Goal: Information Seeking & Learning: Learn about a topic

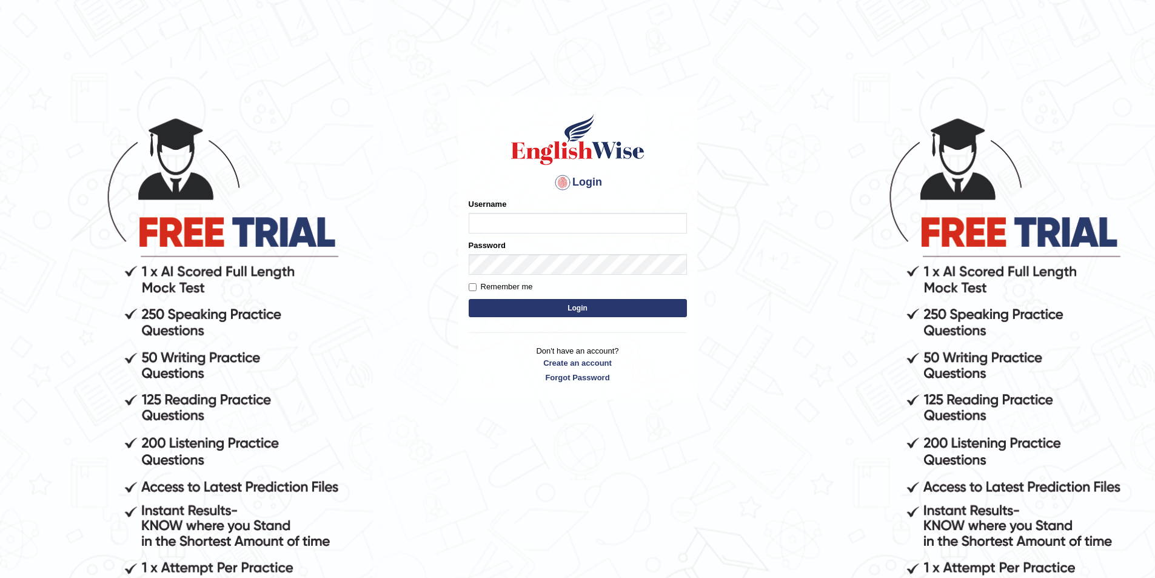
type input "sudhesh2025"
click at [604, 308] on button "Login" at bounding box center [578, 308] width 218 height 18
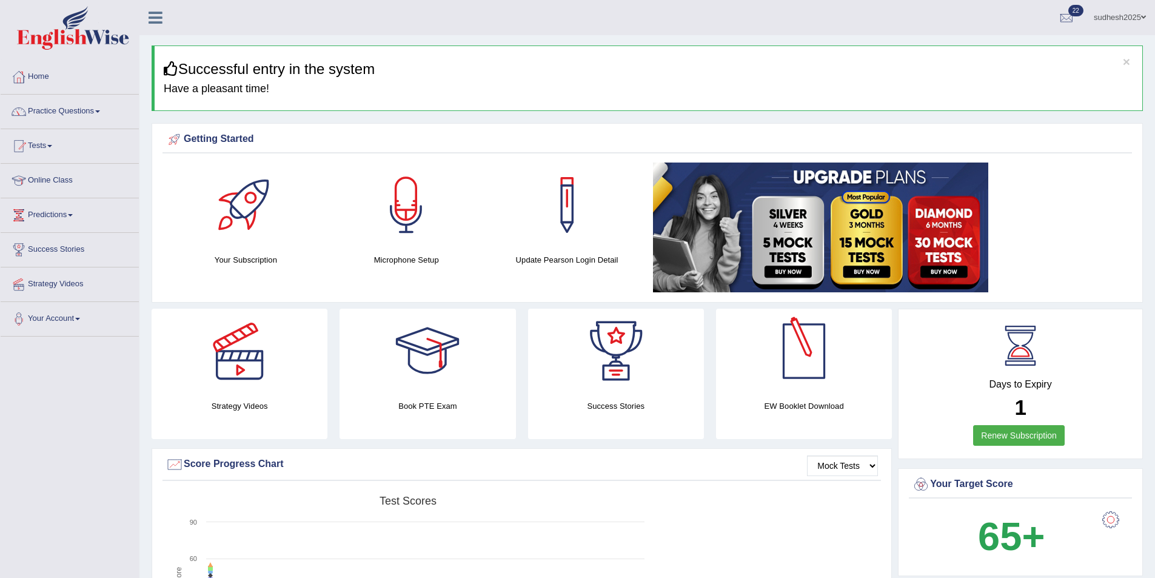
scroll to position [61, 0]
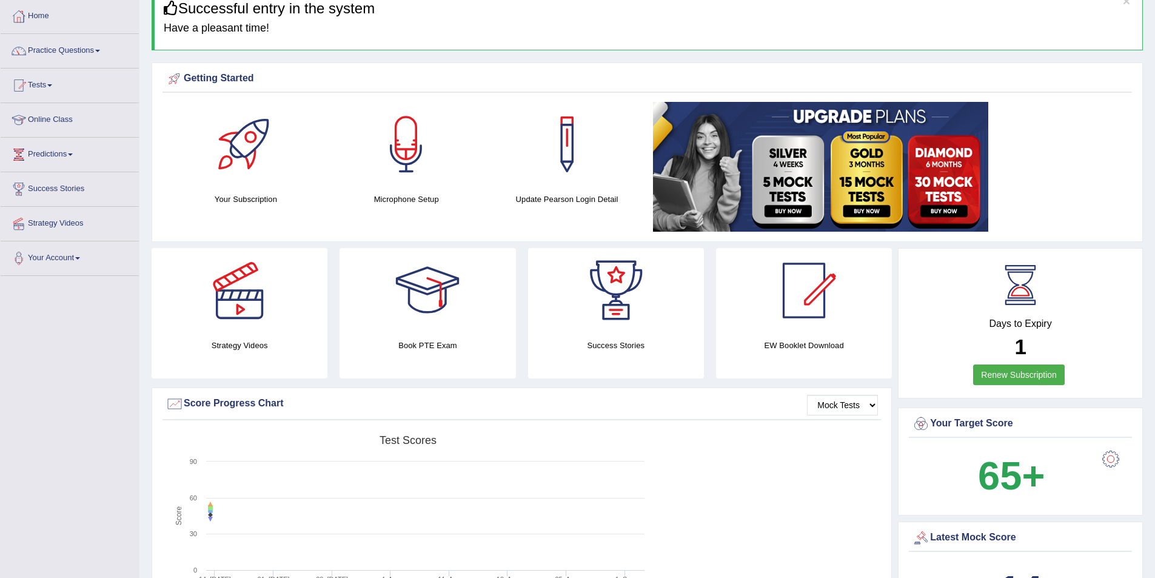
click at [48, 116] on link "Online Class" at bounding box center [70, 118] width 138 height 30
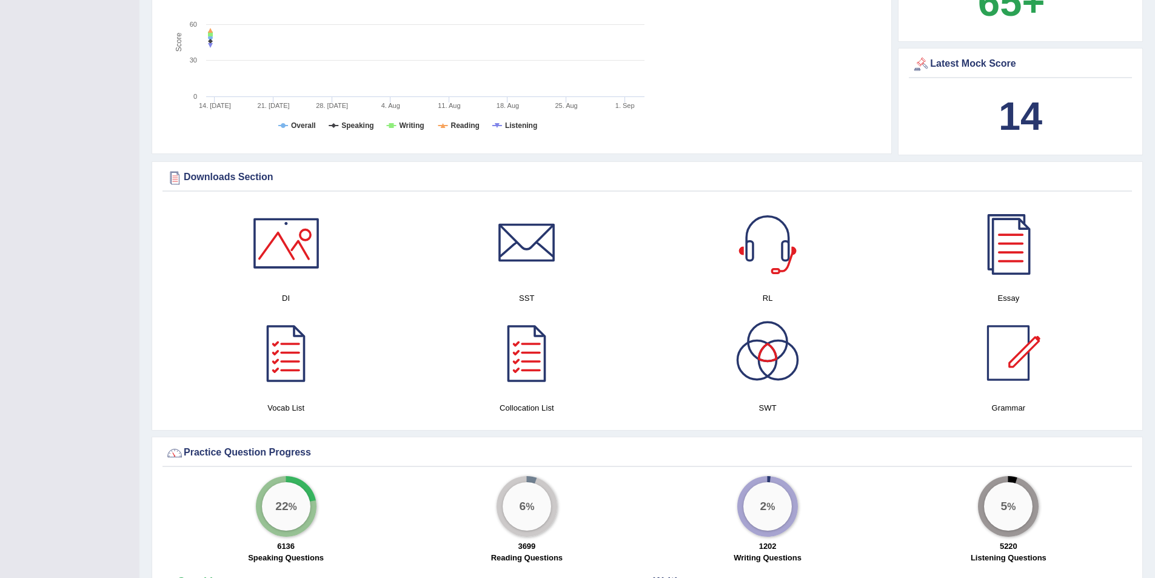
scroll to position [545, 0]
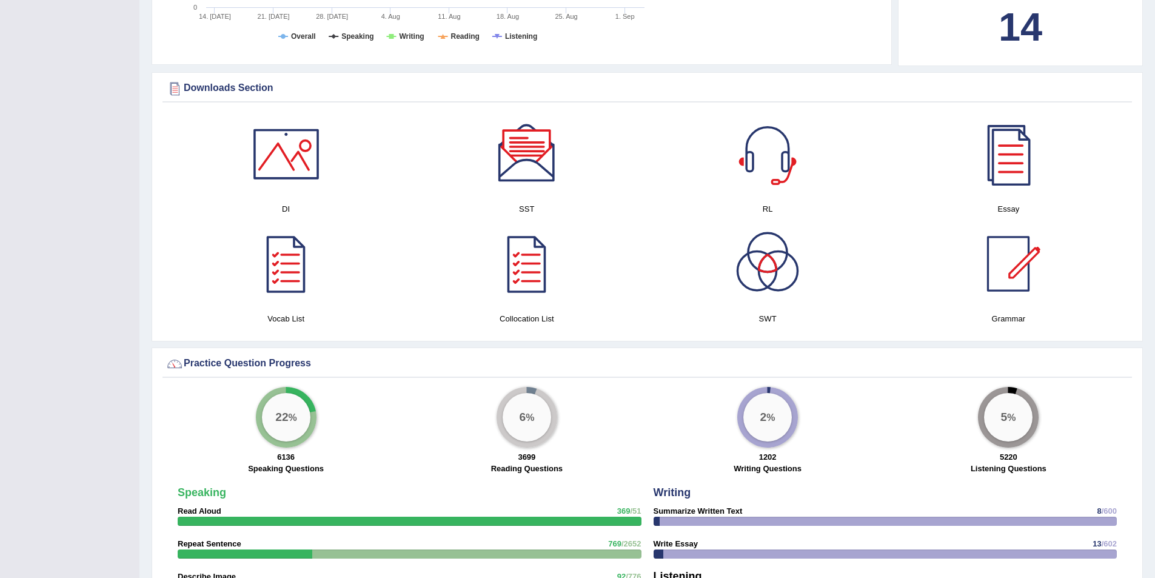
click at [780, 181] on div at bounding box center [767, 154] width 85 height 85
click at [1006, 244] on div at bounding box center [1008, 263] width 85 height 85
